Goal: Information Seeking & Learning: Find specific fact

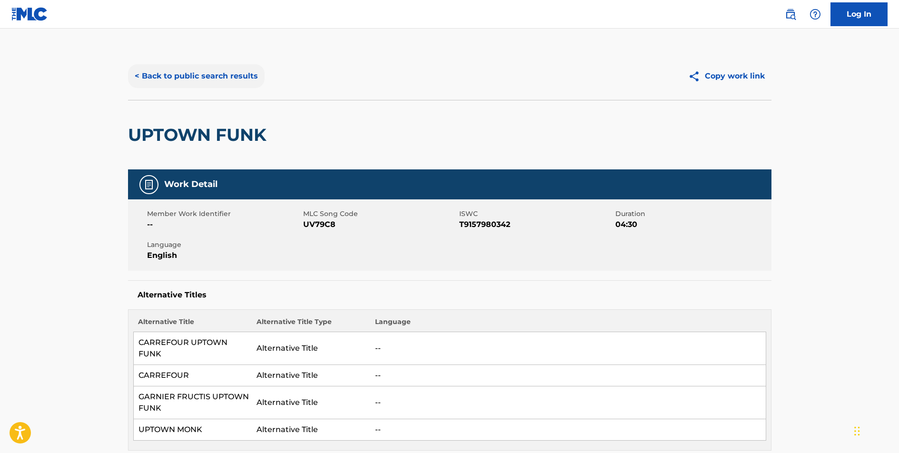
click at [206, 75] on button "< Back to public search results" at bounding box center [196, 76] width 137 height 24
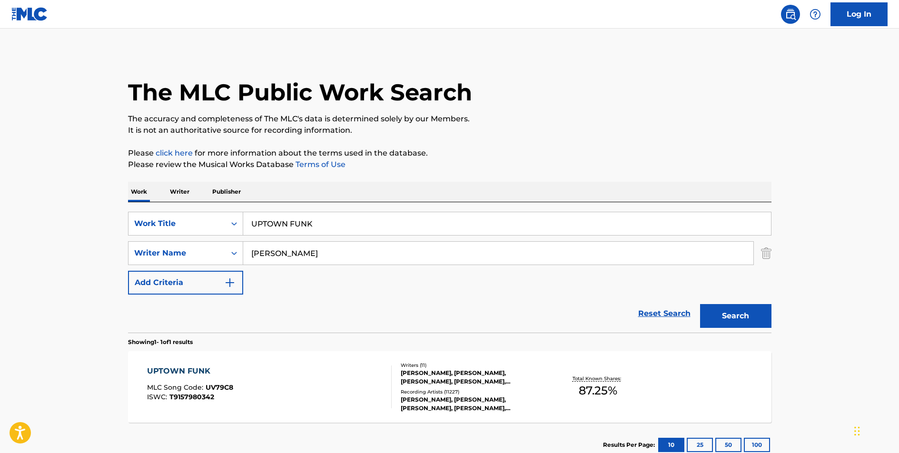
click at [296, 220] on input "UPTOWN FUNK" at bounding box center [507, 223] width 528 height 23
type input "BEHIND BLUE EYES"
type input "[PERSON_NAME]"
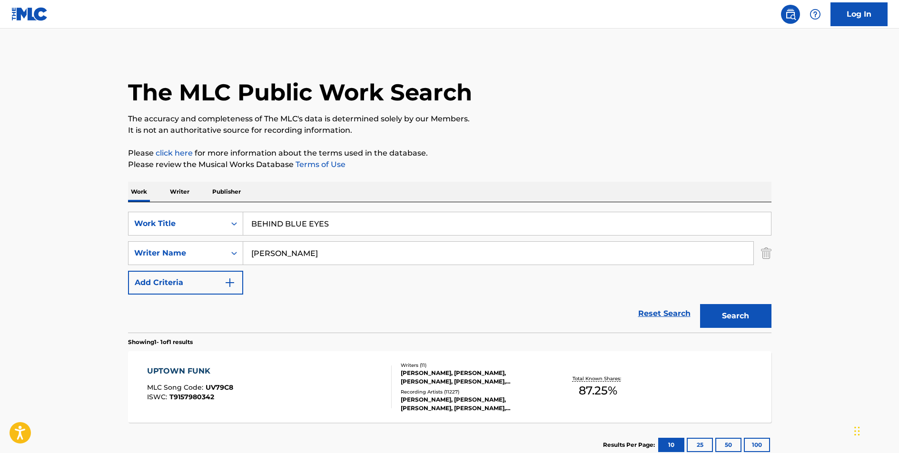
click at [700, 304] on button "Search" at bounding box center [735, 316] width 71 height 24
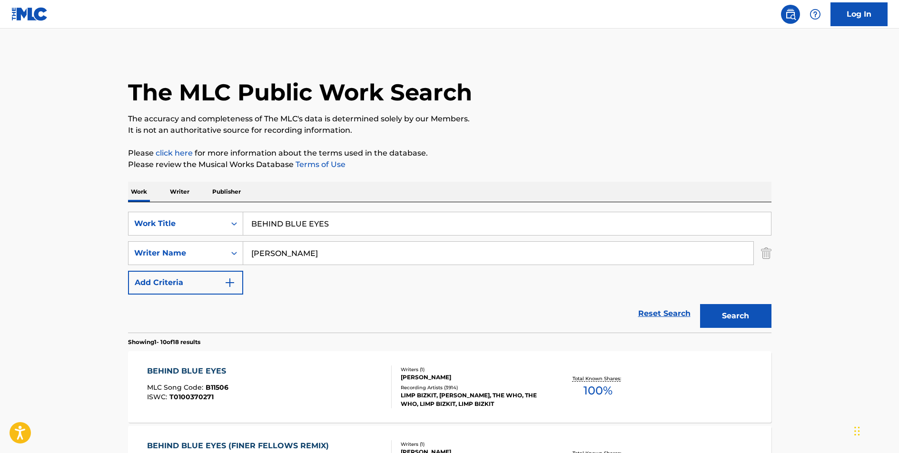
click at [188, 369] on div "BEHIND BLUE EYES" at bounding box center [189, 371] width 84 height 11
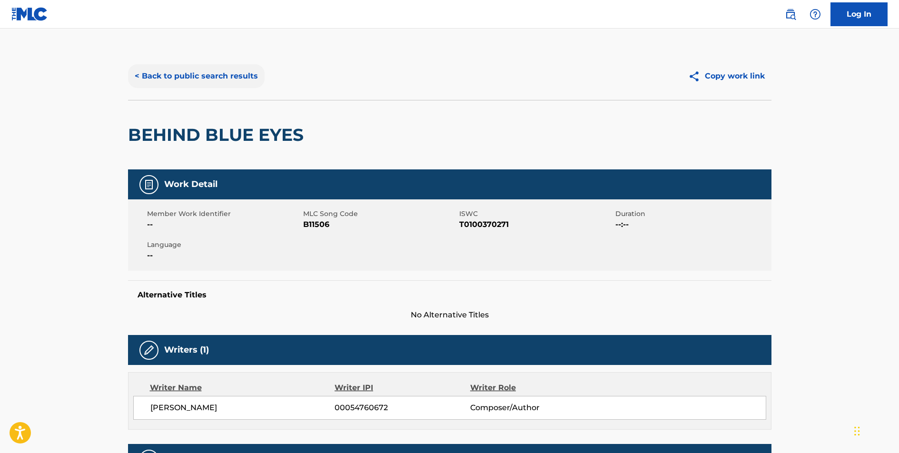
click at [222, 79] on button "< Back to public search results" at bounding box center [196, 76] width 137 height 24
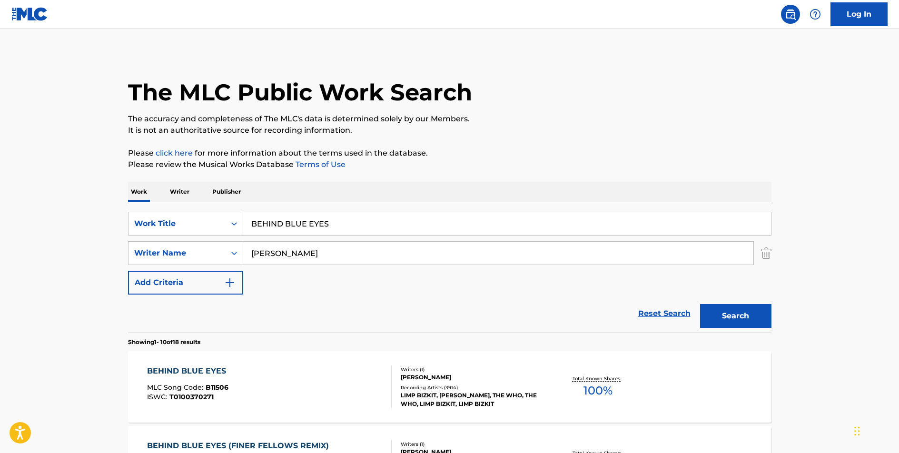
click at [327, 228] on input "BEHIND BLUE EYES" at bounding box center [507, 223] width 528 height 23
type input "FOREVER"
type input "[PERSON_NAME]"
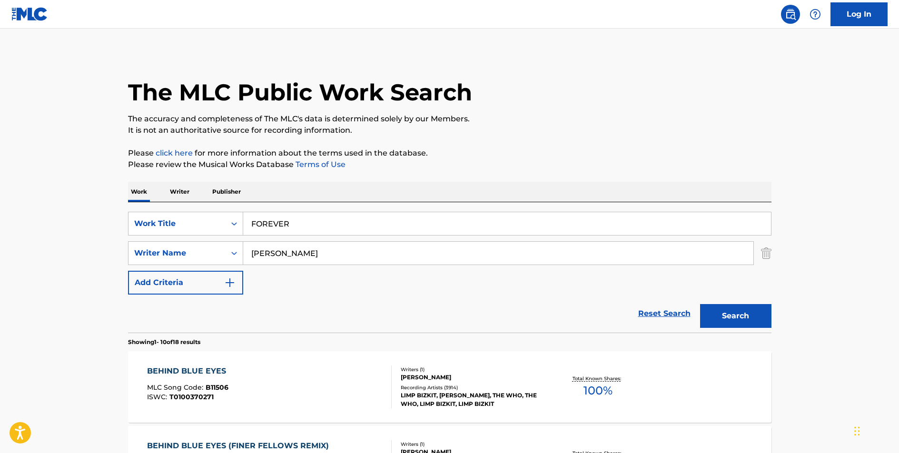
click at [700, 304] on button "Search" at bounding box center [735, 316] width 71 height 24
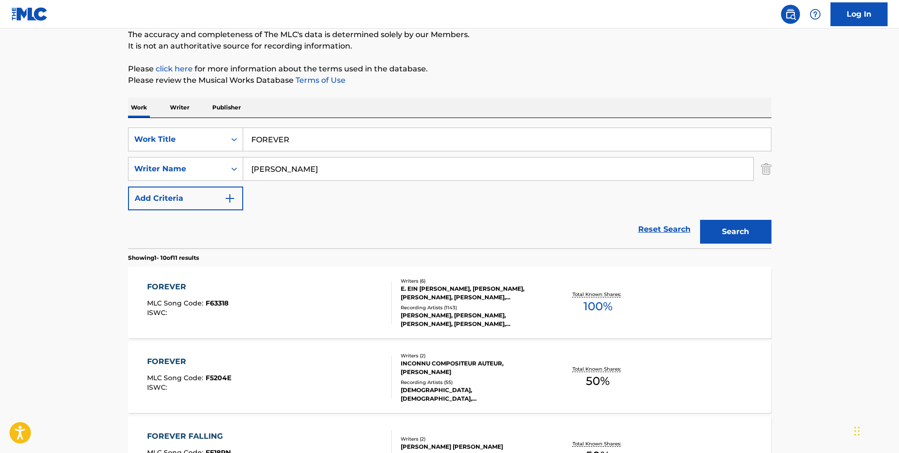
scroll to position [96, 0]
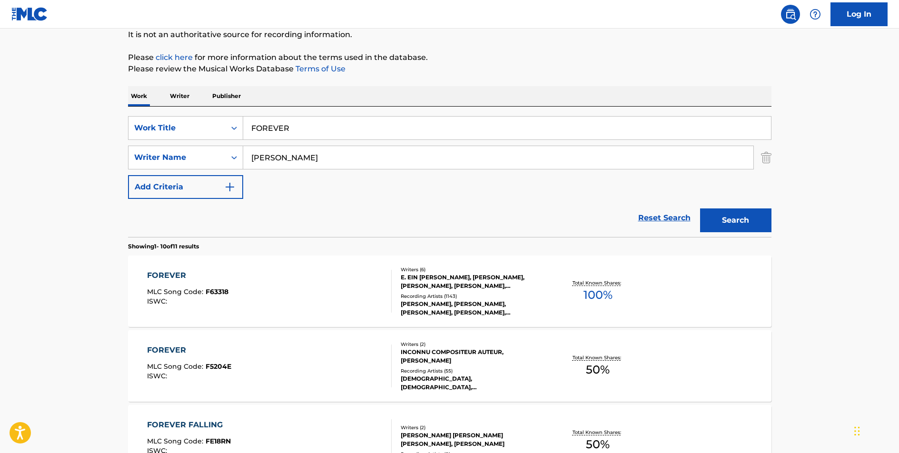
click at [169, 278] on div "FOREVER" at bounding box center [187, 275] width 81 height 11
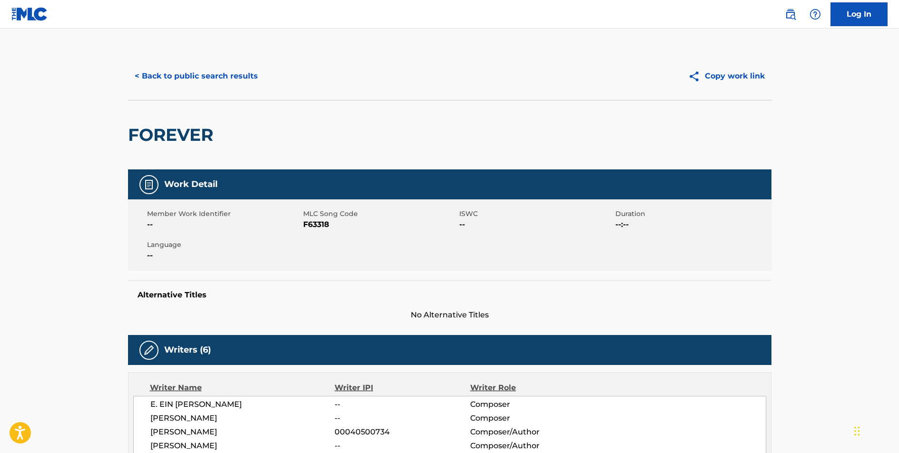
click at [317, 226] on span "F63318" at bounding box center [380, 224] width 154 height 11
copy span "F63318"
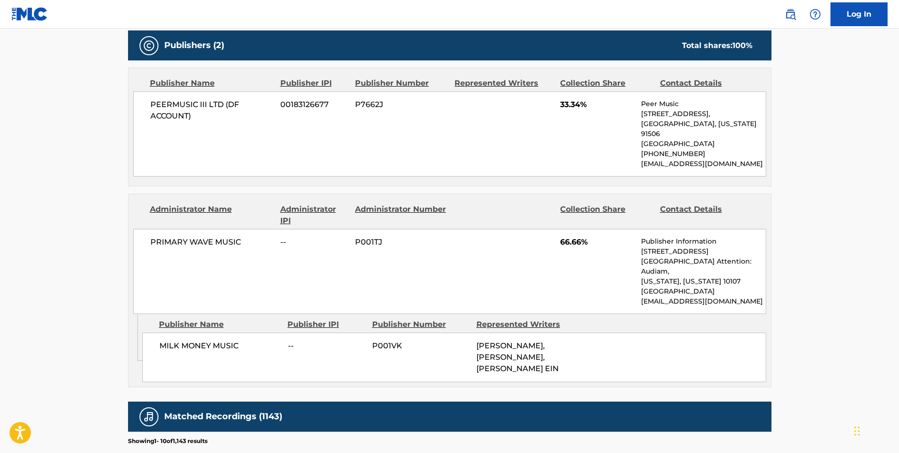
scroll to position [478, 0]
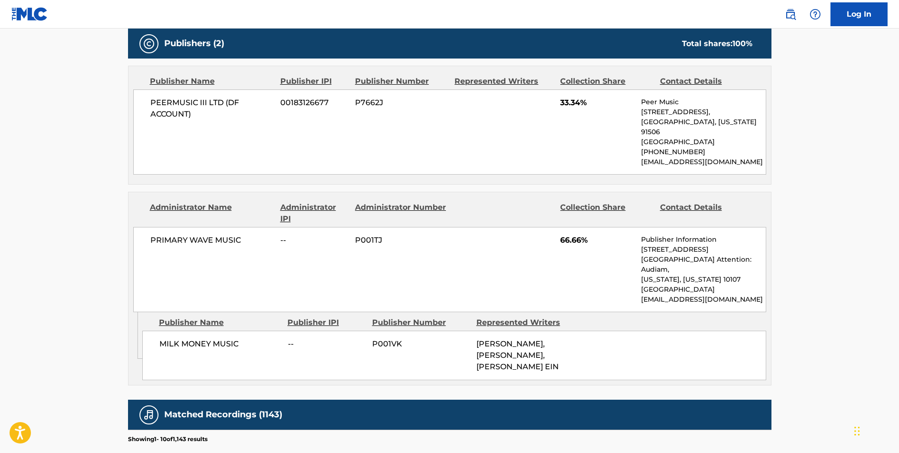
click at [200, 338] on span "MILK MONEY MUSIC" at bounding box center [219, 343] width 121 height 11
copy div "MILK MONEY MUSIC"
